Goal: Browse casually

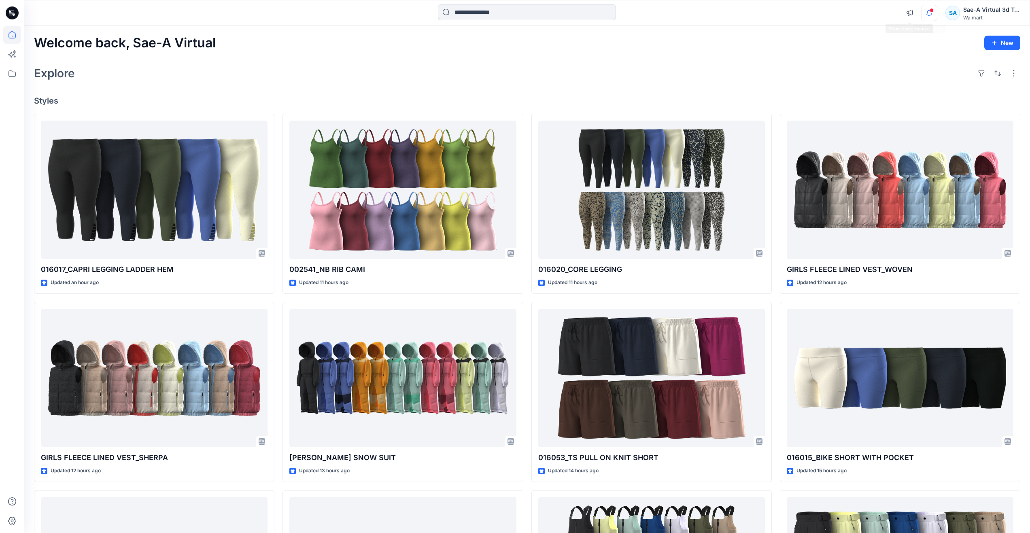
scroll to position [162, 0]
click at [927, 15] on icon "button" at bounding box center [929, 13] width 15 height 16
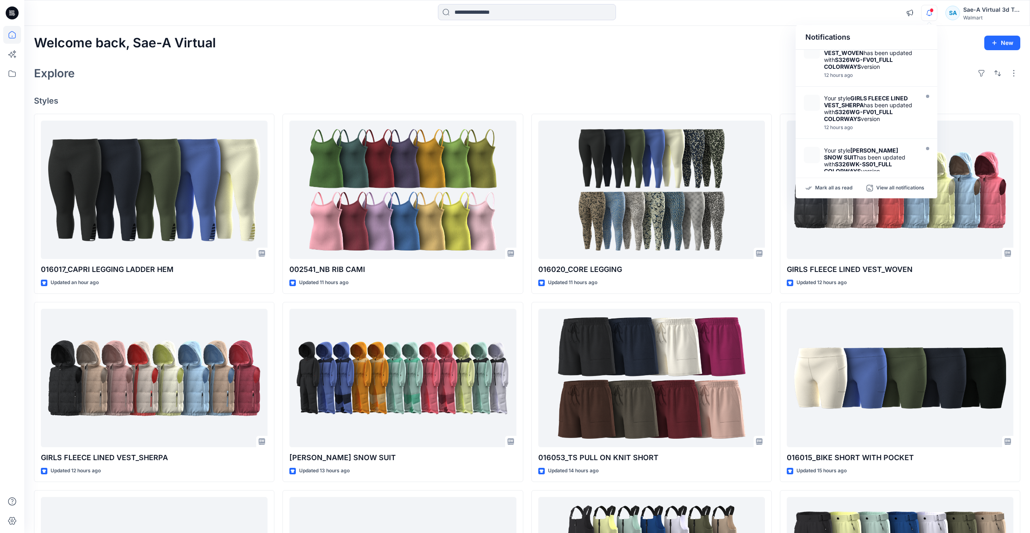
click at [666, 70] on div "Explore" at bounding box center [527, 73] width 987 height 19
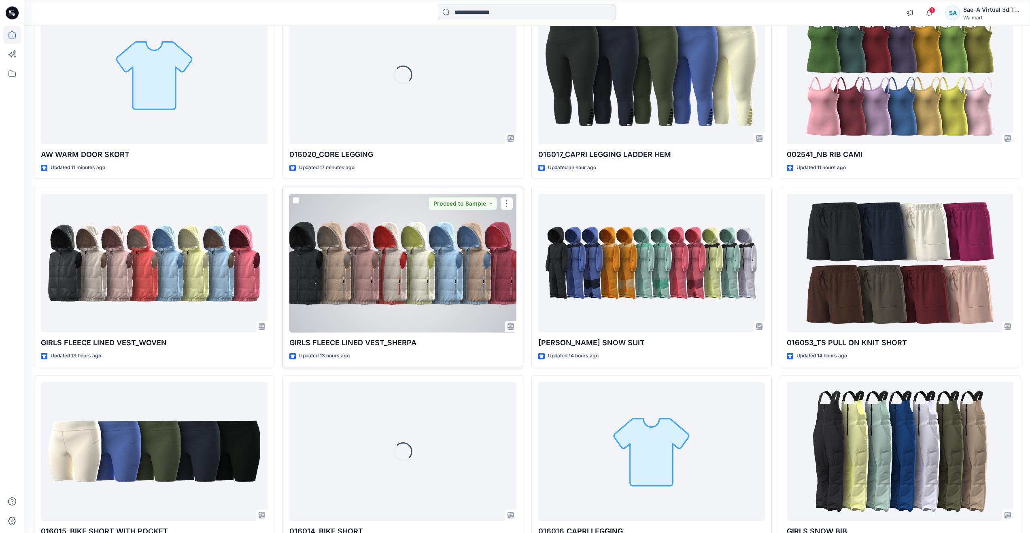
scroll to position [55, 0]
